Goal: Find specific page/section: Find specific page/section

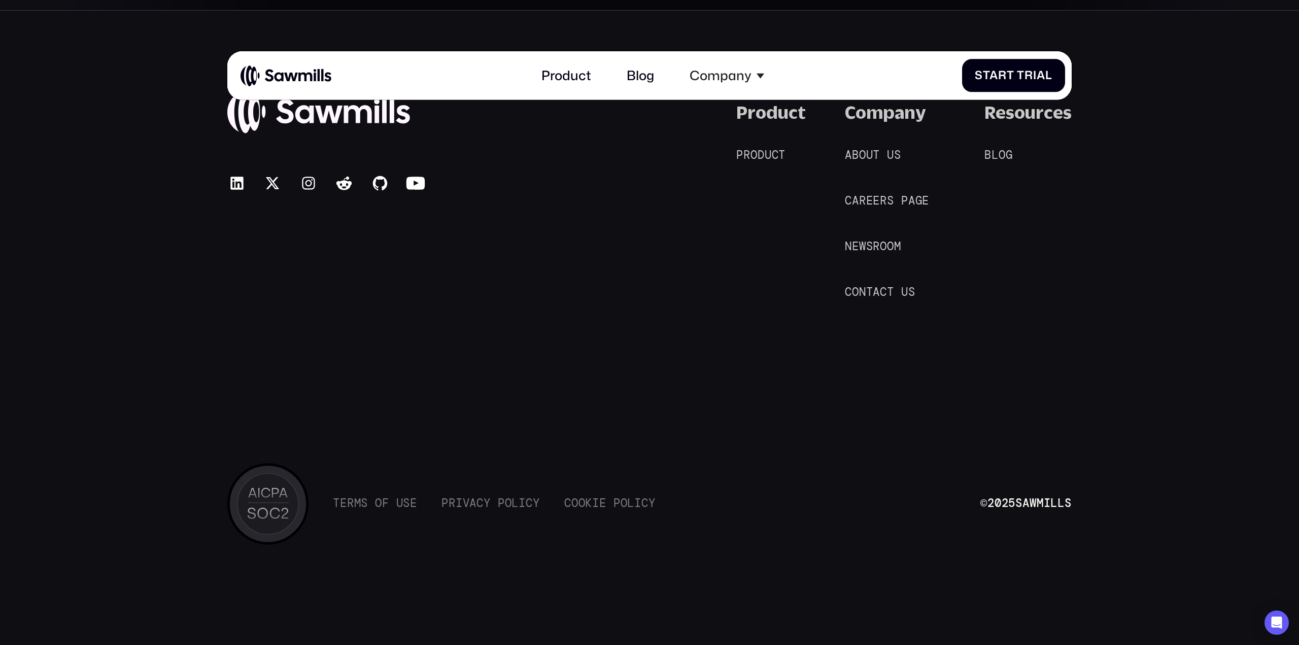
drag, startPoint x: 827, startPoint y: 114, endPoint x: 863, endPoint y: 416, distance: 304.0
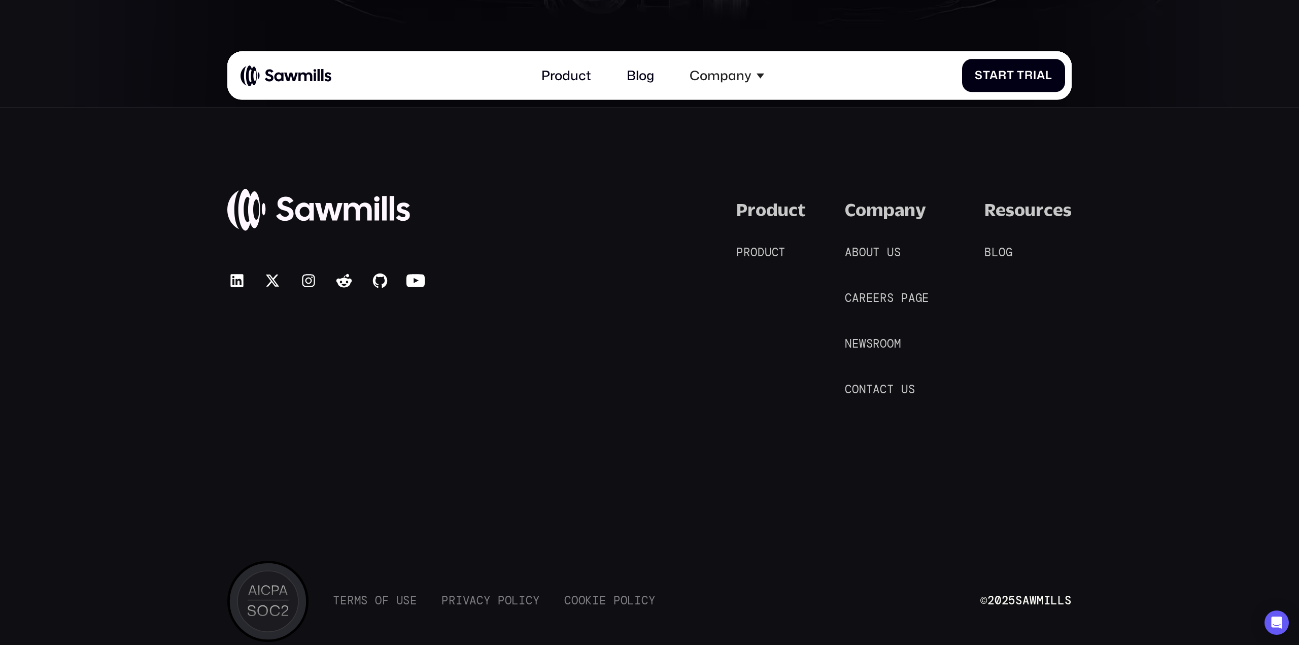
scroll to position [7276, 0]
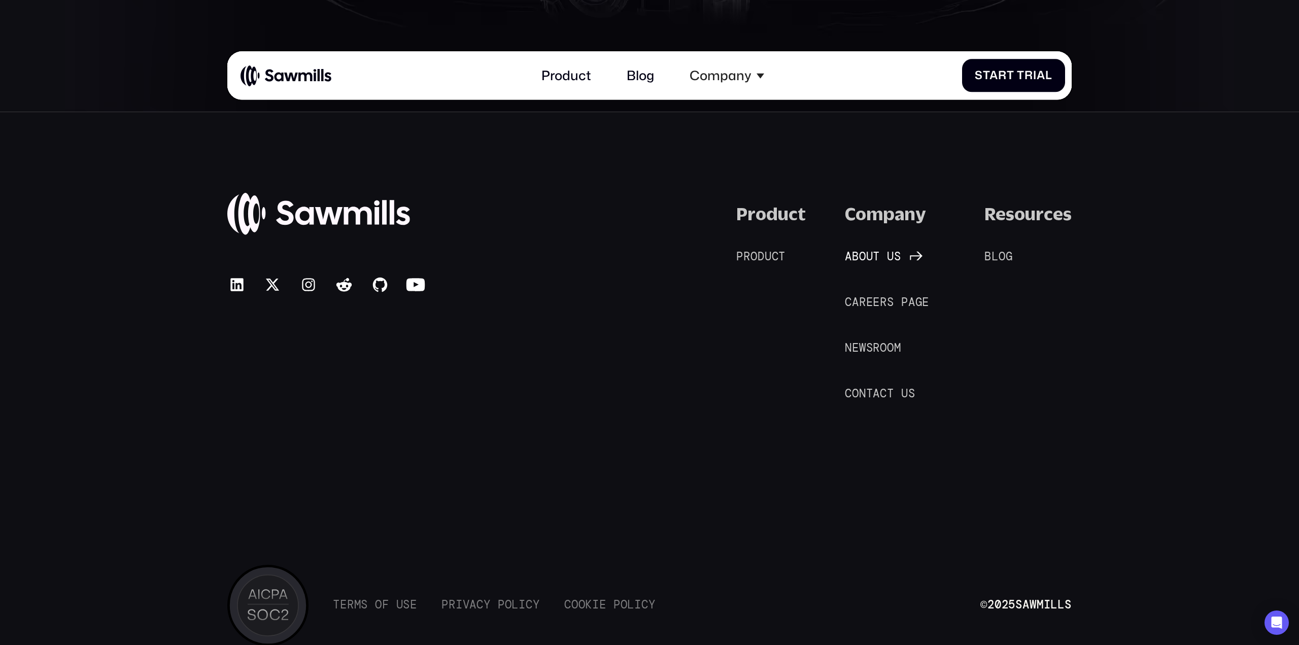
click at [872, 255] on div "About us" at bounding box center [873, 257] width 56 height 14
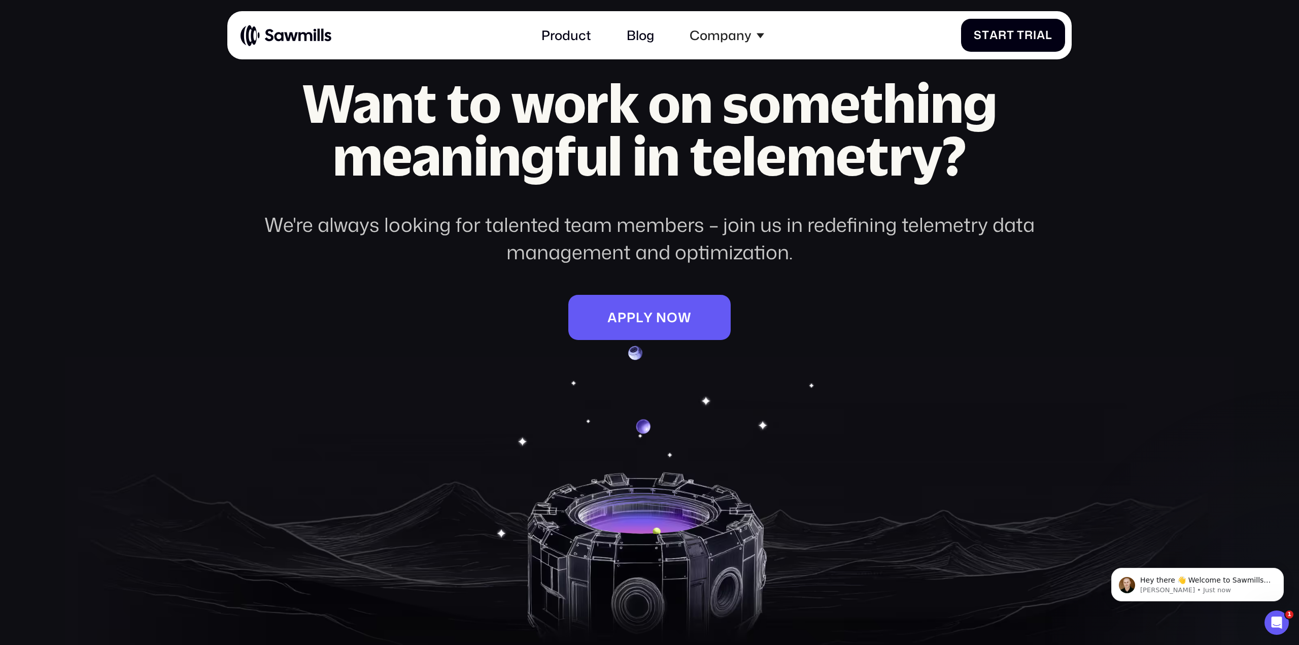
scroll to position [2429, 0]
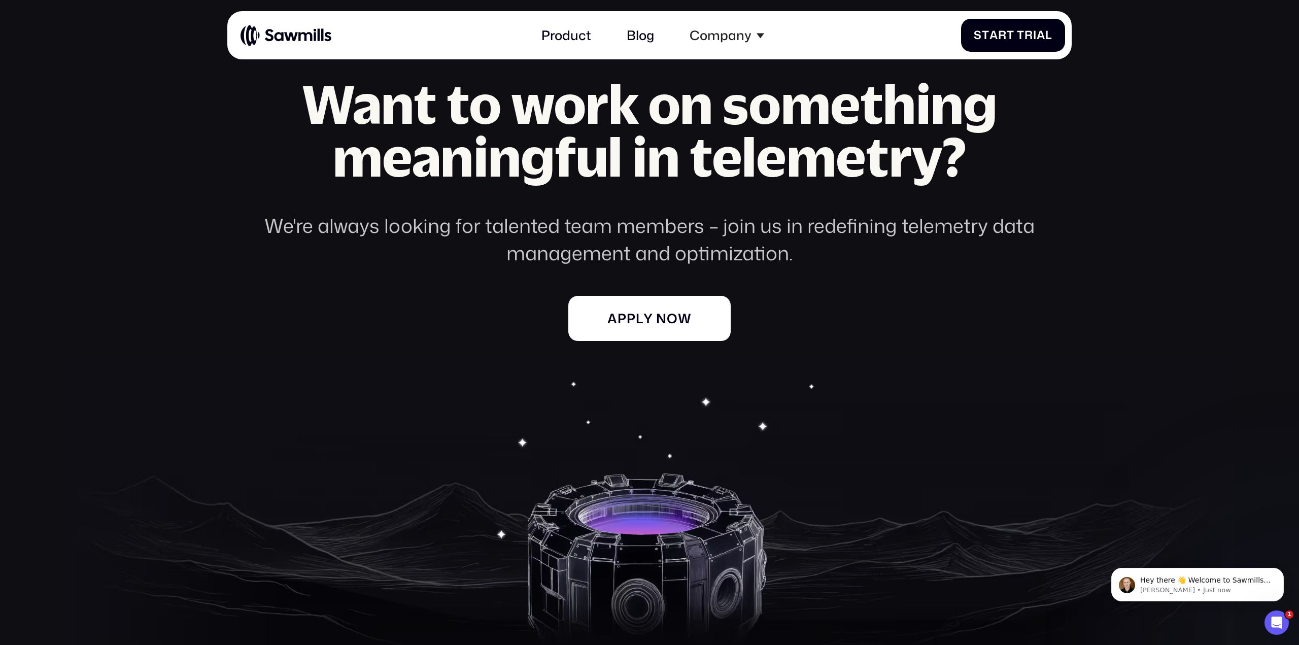
click at [631, 325] on span "p" at bounding box center [631, 319] width 9 height 16
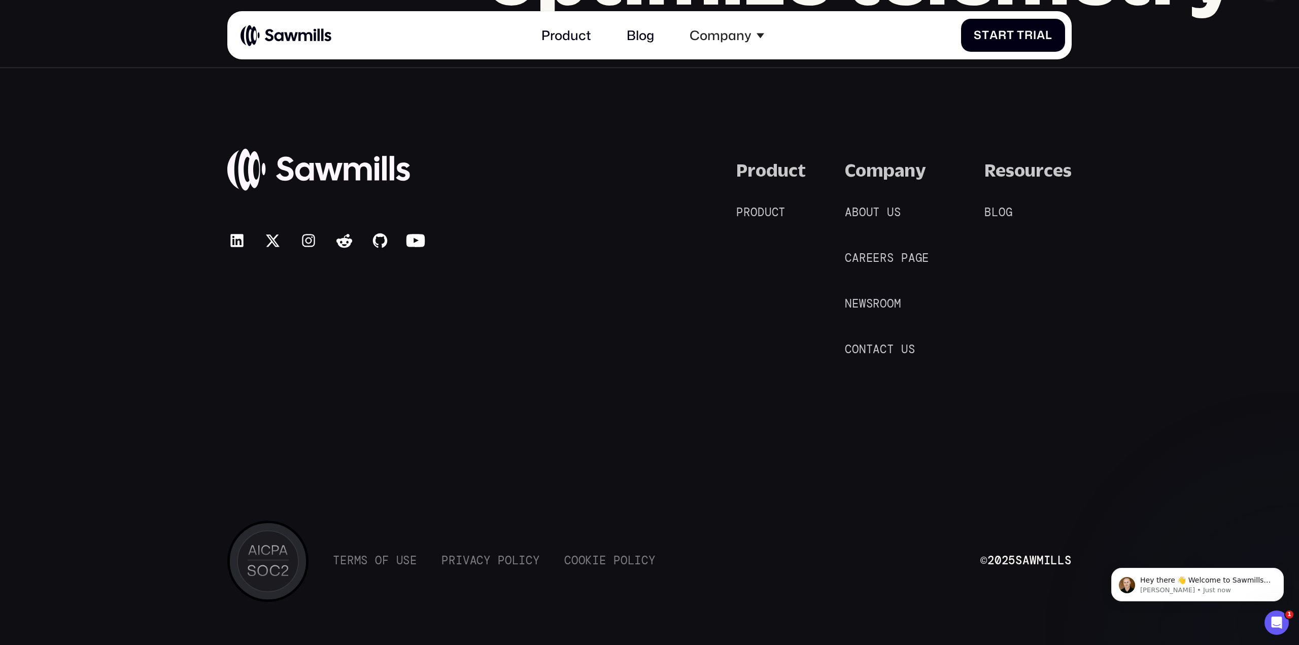
scroll to position [1769, 0]
